Goal: Contribute content

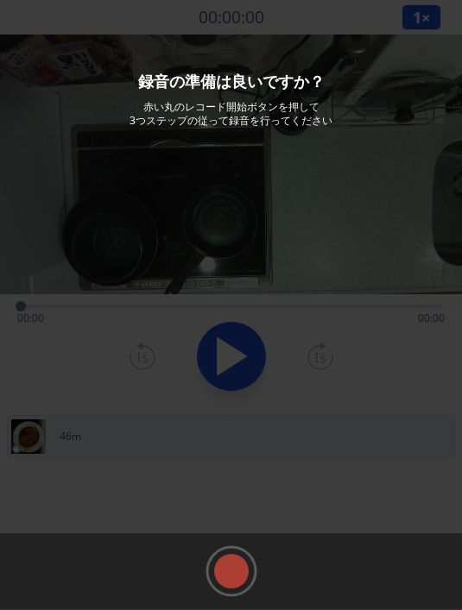
scroll to position [89, 0]
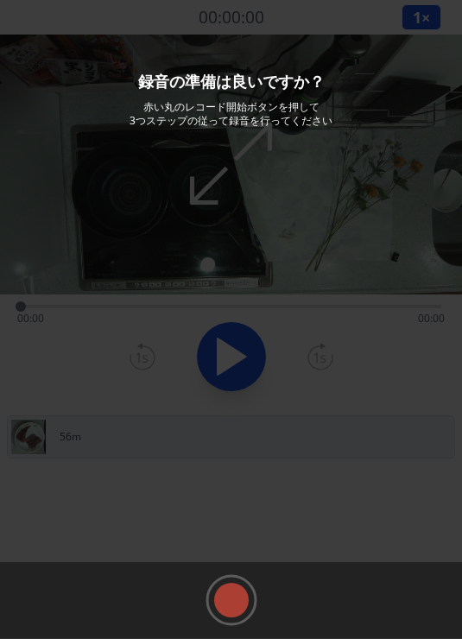
scroll to position [87, 0]
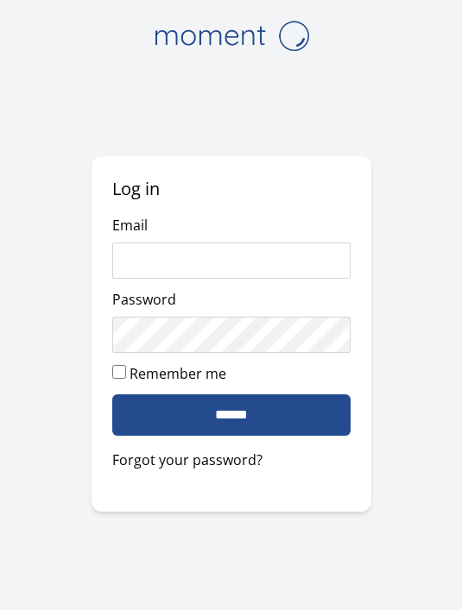
scroll to position [128, 0]
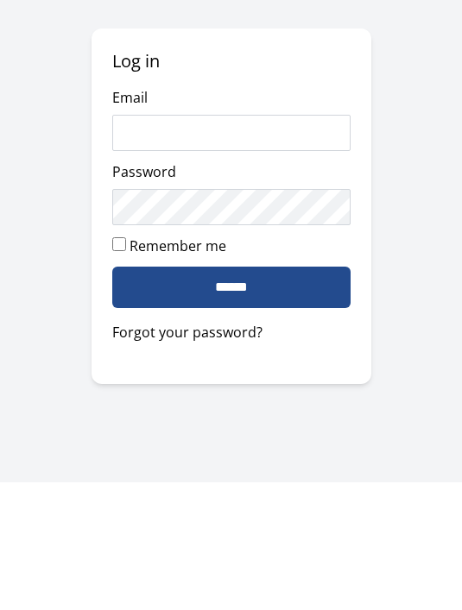
type input "**********"
click at [230, 394] on input "******" at bounding box center [231, 414] width 238 height 41
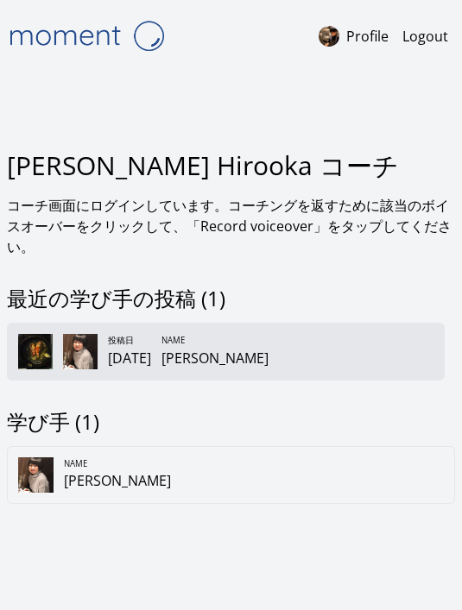
click at [294, 377] on div "投稿[DATE] Name [PERSON_NAME]" at bounding box center [225, 351] width 437 height 57
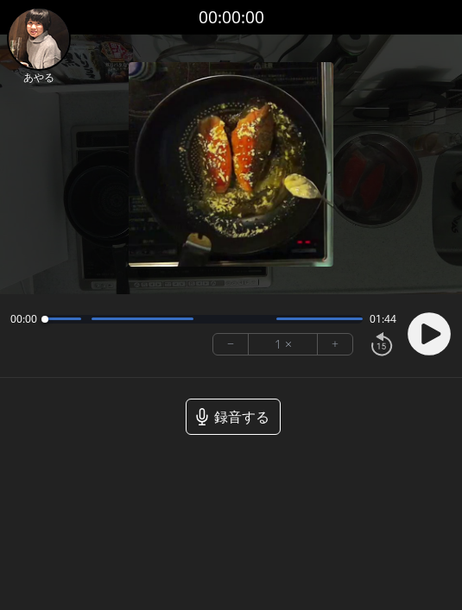
click at [250, 410] on span "録音する" at bounding box center [241, 416] width 55 height 21
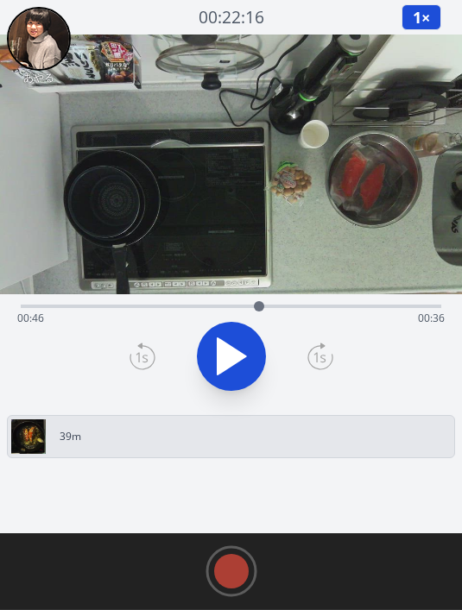
drag, startPoint x: 18, startPoint y: 306, endPoint x: 260, endPoint y: 296, distance: 241.8
click at [260, 296] on div at bounding box center [259, 306] width 26 height 26
drag, startPoint x: 262, startPoint y: 309, endPoint x: 253, endPoint y: 304, distance: 10.8
click at [253, 304] on div at bounding box center [253, 306] width 10 height 10
click at [248, 304] on div at bounding box center [247, 306] width 10 height 10
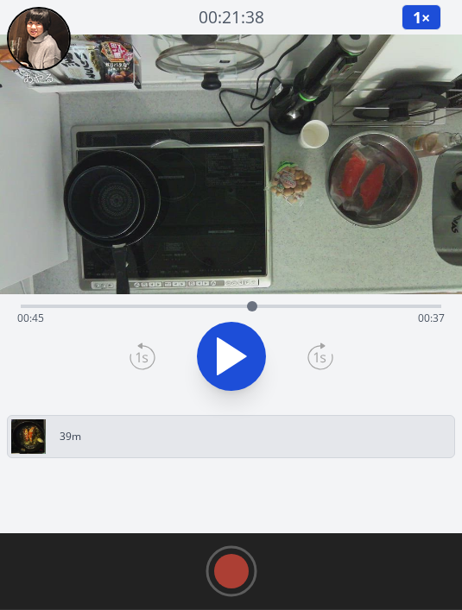
click at [252, 308] on div at bounding box center [252, 306] width 10 height 10
click at [259, 307] on div at bounding box center [259, 306] width 10 height 10
click at [228, 563] on rect at bounding box center [231, 571] width 26 height 26
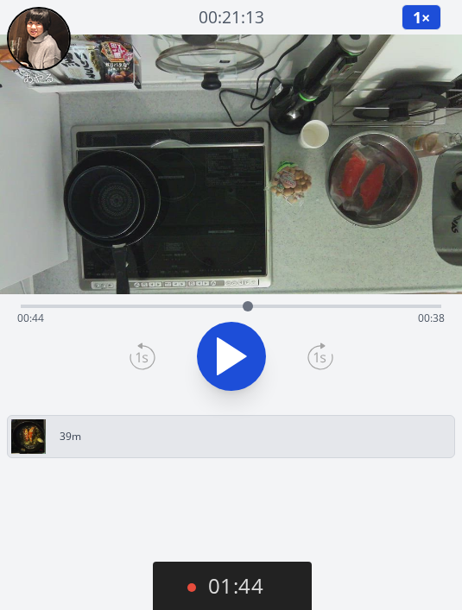
drag, startPoint x: 258, startPoint y: 308, endPoint x: 248, endPoint y: 305, distance: 10.7
click at [248, 305] on div at bounding box center [247, 306] width 10 height 10
click at [252, 308] on div at bounding box center [252, 306] width 10 height 10
click at [249, 572] on button "03:08" at bounding box center [233, 587] width 160 height 51
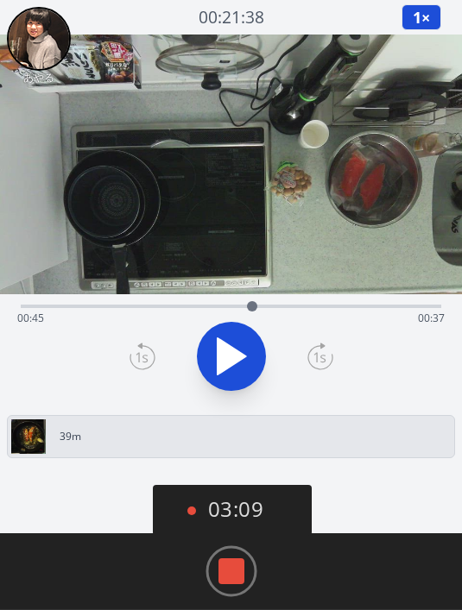
click at [234, 563] on rect at bounding box center [231, 571] width 26 height 26
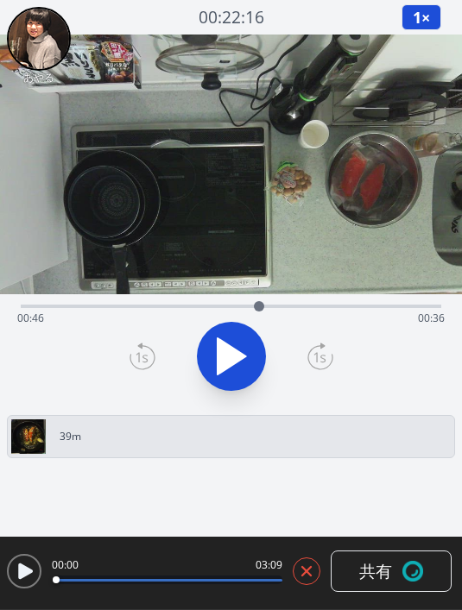
click at [380, 561] on span "共有" at bounding box center [375, 571] width 33 height 25
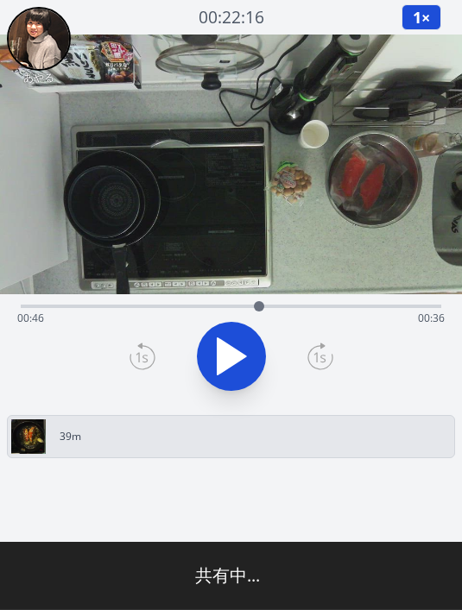
type input "**********"
